Goal: Information Seeking & Learning: Find specific fact

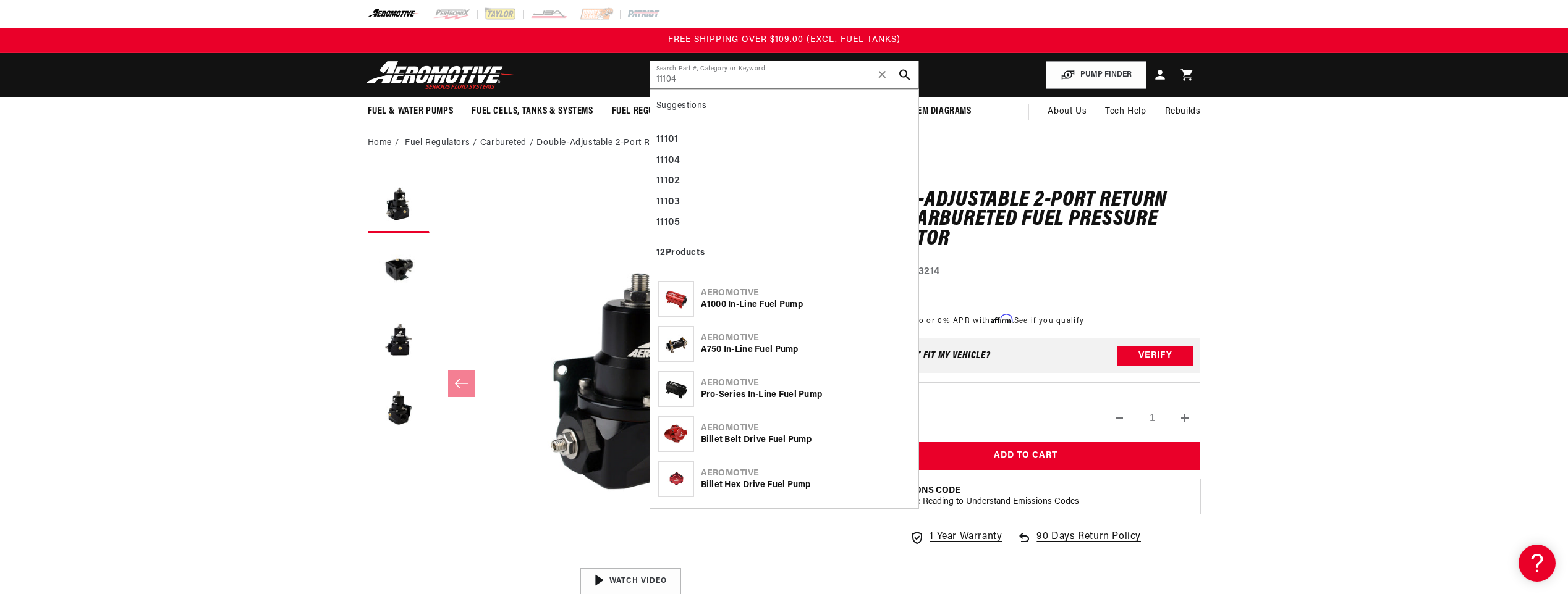
type input "11104"
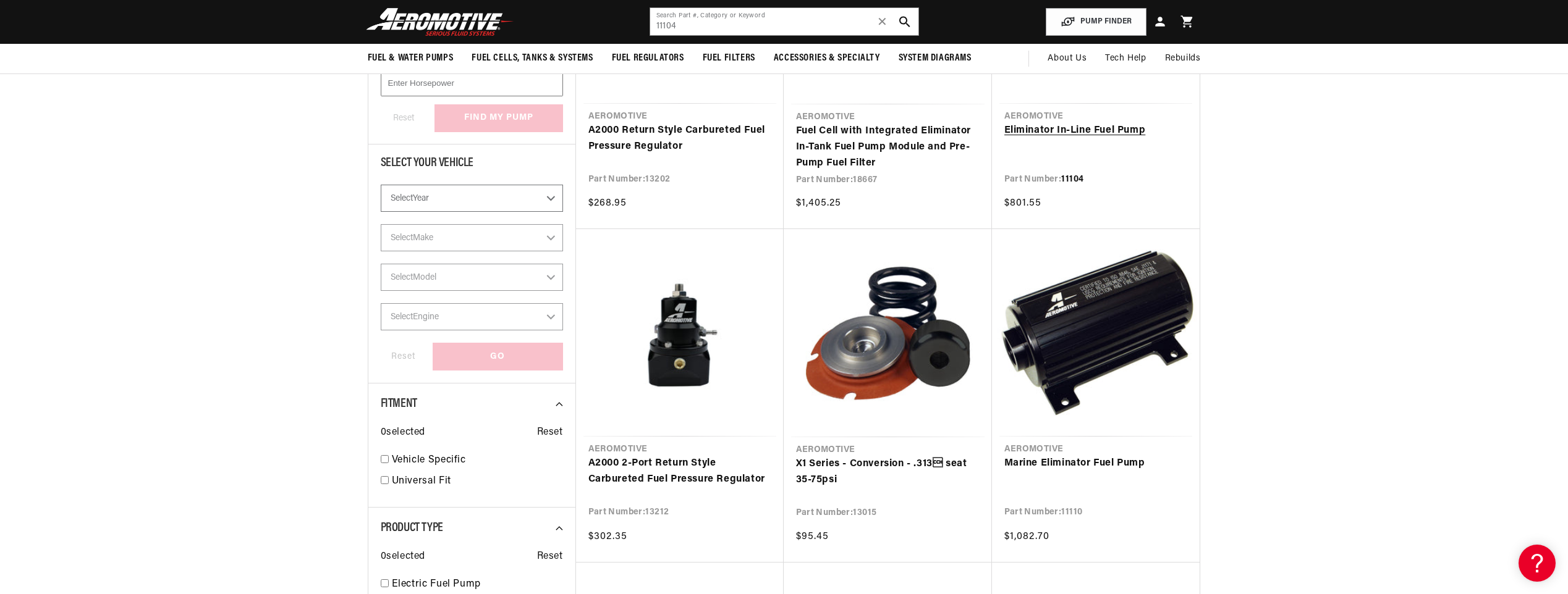
scroll to position [186, 0]
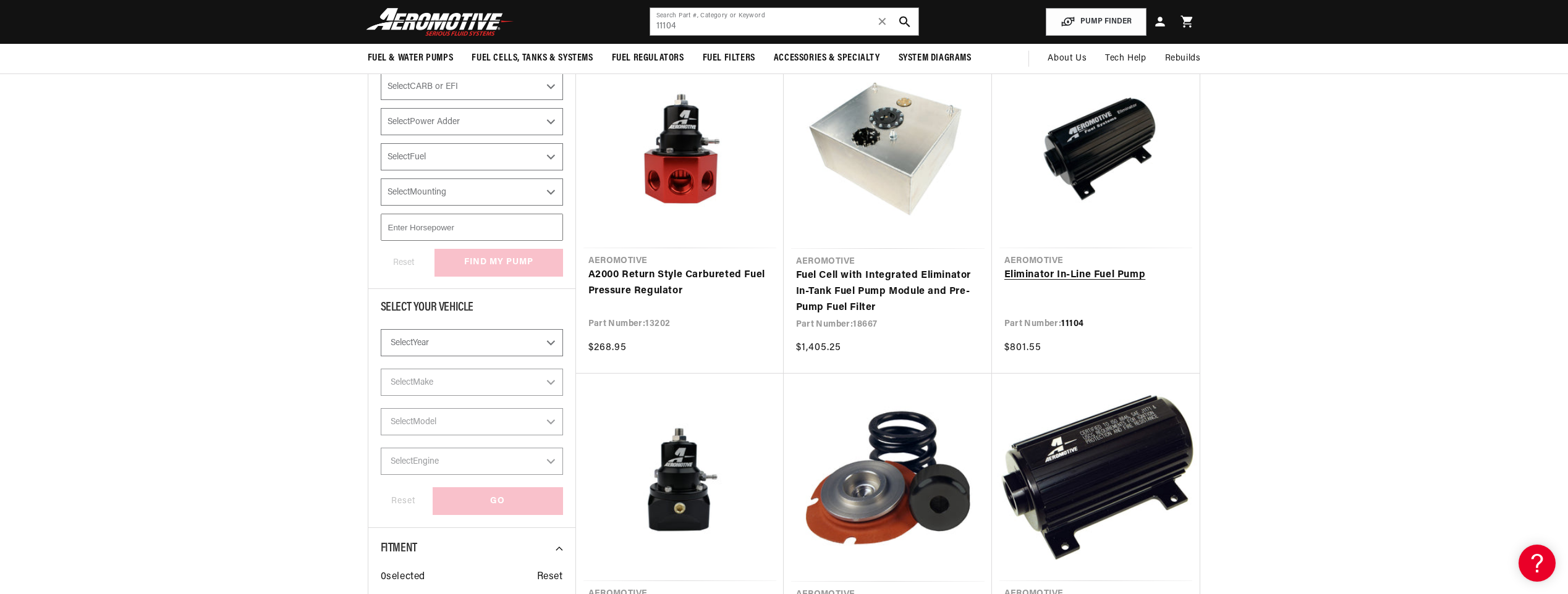
click at [1088, 270] on link "Eliminator In-Line Fuel Pump" at bounding box center [1096, 275] width 183 height 16
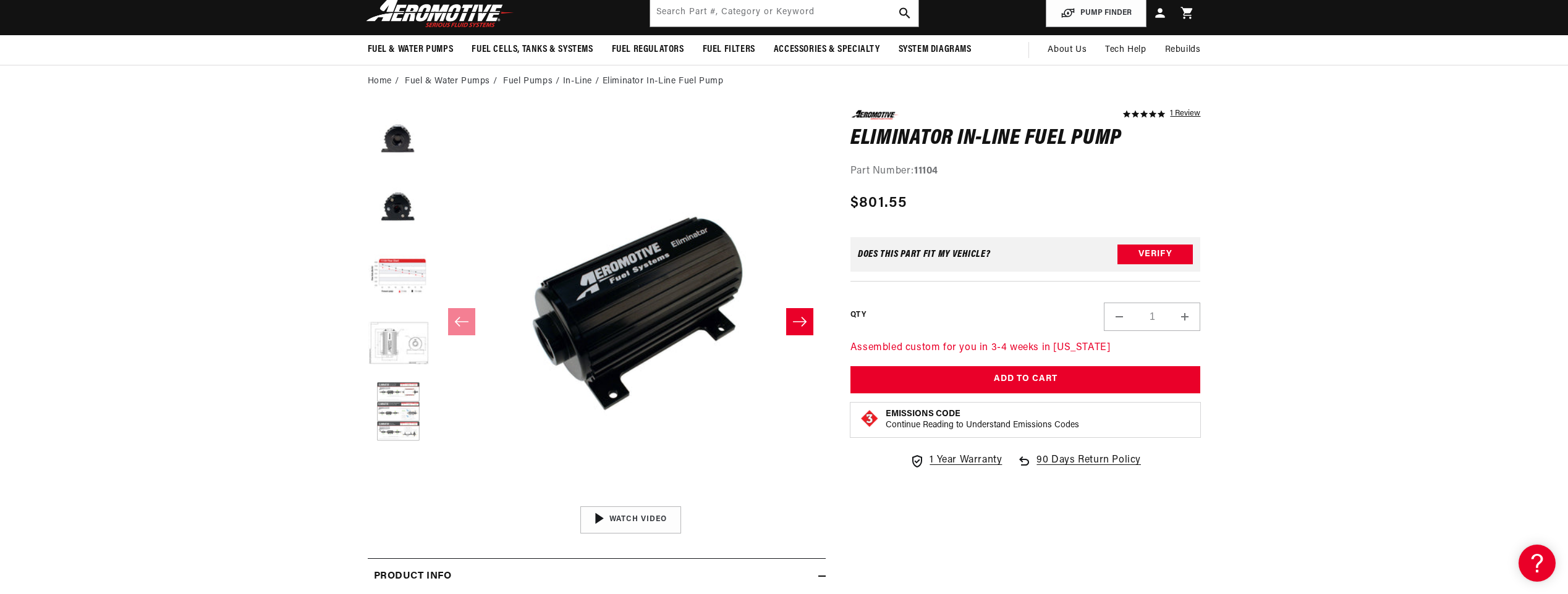
click at [407, 408] on button "Load image 6 in gallery view" at bounding box center [398, 413] width 62 height 62
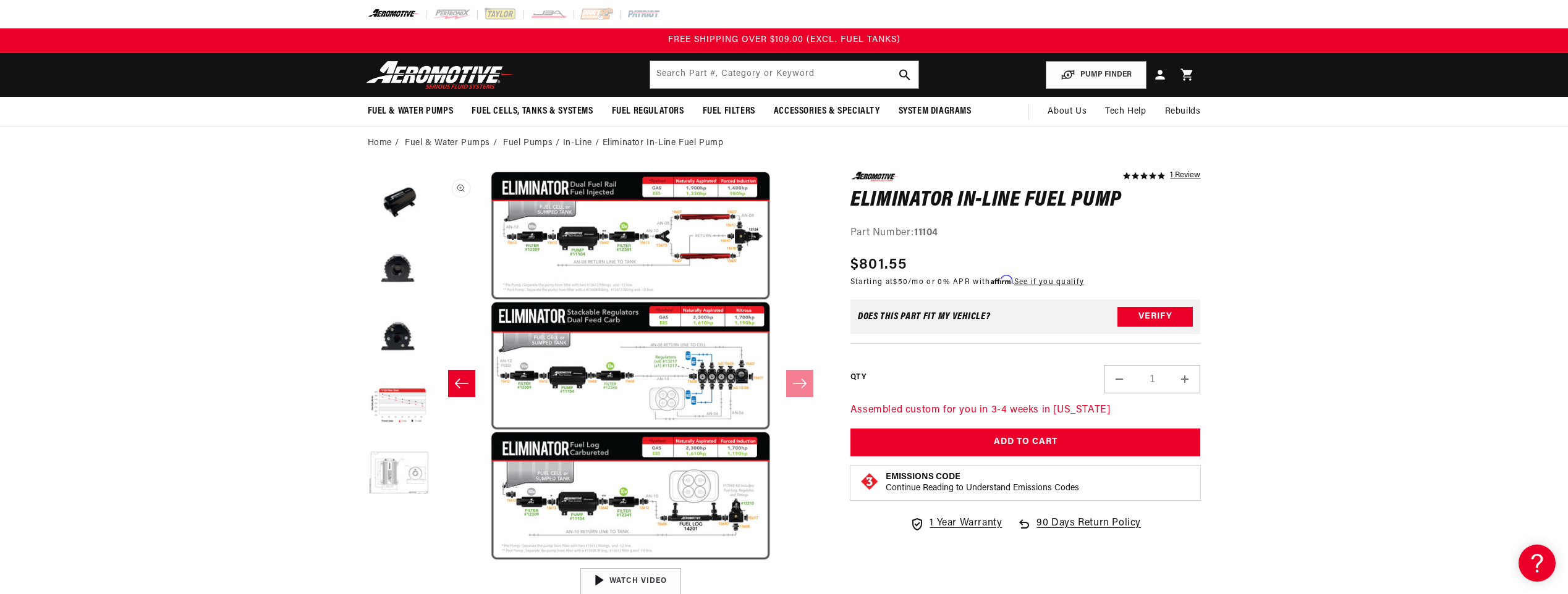
scroll to position [0, 1951]
click at [435, 79] on img at bounding box center [440, 75] width 154 height 29
